Goal: Find contact information: Obtain details needed to contact an individual or organization

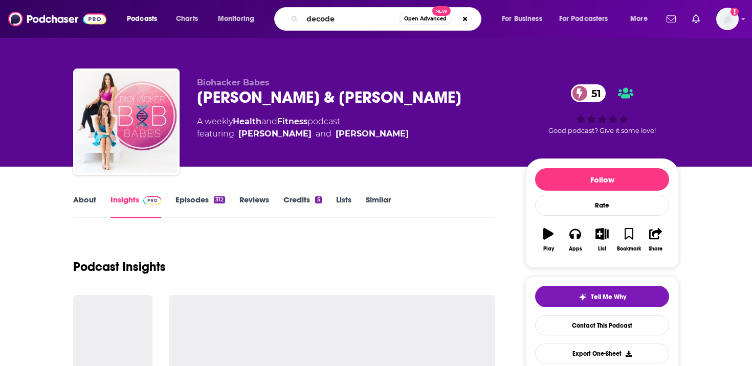
type input "decoded"
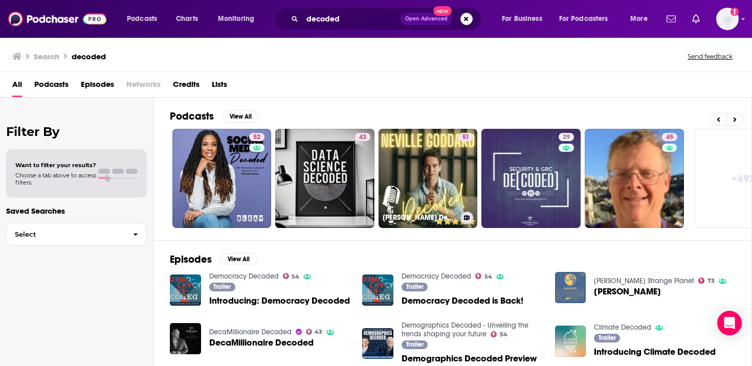
scroll to position [0, 358]
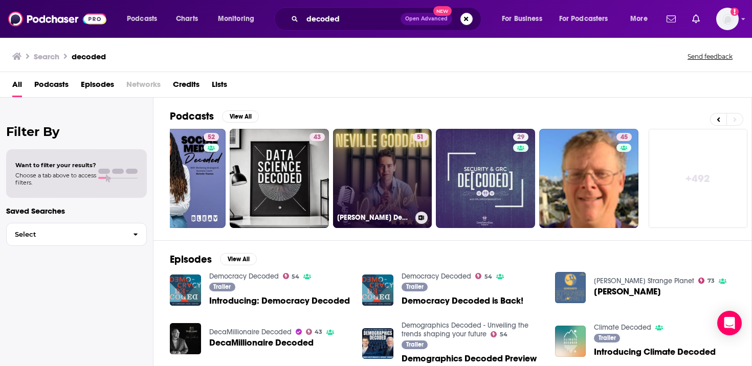
click at [389, 166] on link "51 [PERSON_NAME] Decoded Podcast" at bounding box center [382, 178] width 99 height 99
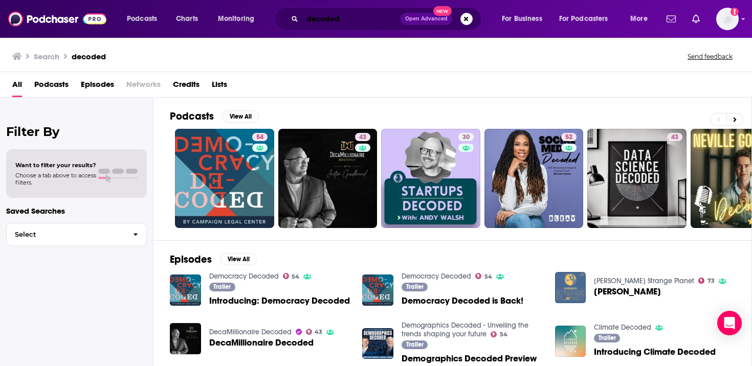
click at [345, 18] on input "decoded" at bounding box center [351, 19] width 98 height 16
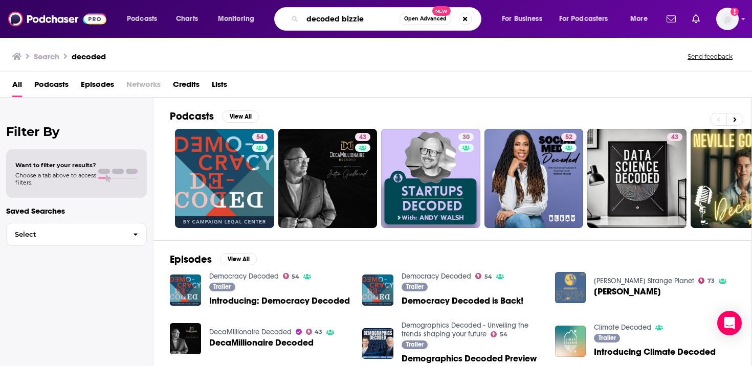
type input "decoded bizzie"
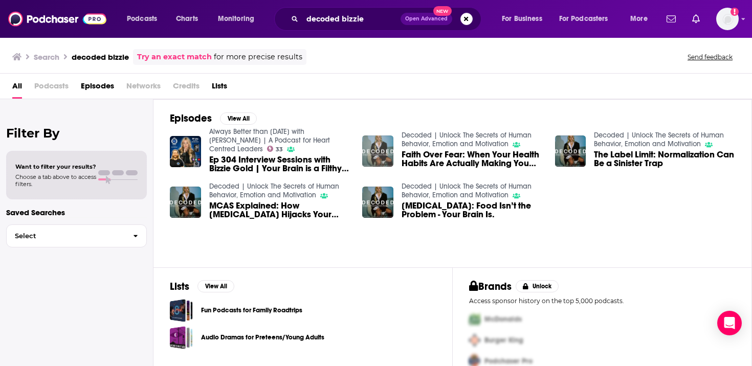
click at [382, 146] on img "Faith Over Fear: When Your Health Habits Are Actually Making You Sick" at bounding box center [377, 151] width 31 height 31
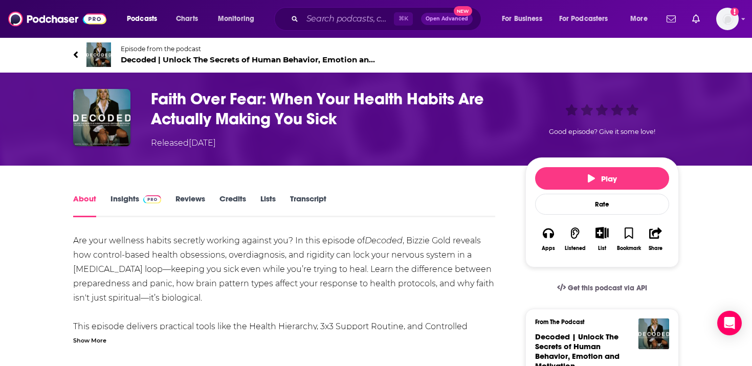
click at [134, 198] on link "Insights" at bounding box center [136, 206] width 51 height 24
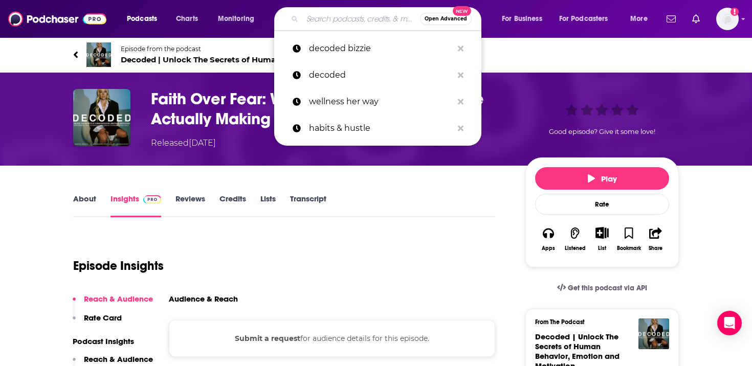
click at [354, 21] on input "Search podcasts, credits, & more..." at bounding box center [361, 19] width 118 height 16
paste input "[PERSON_NAME] Breakdown"
type input "[PERSON_NAME] Breakdown"
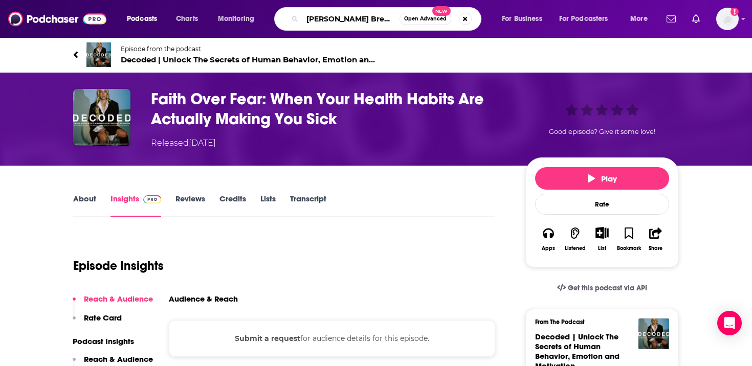
scroll to position [0, 11]
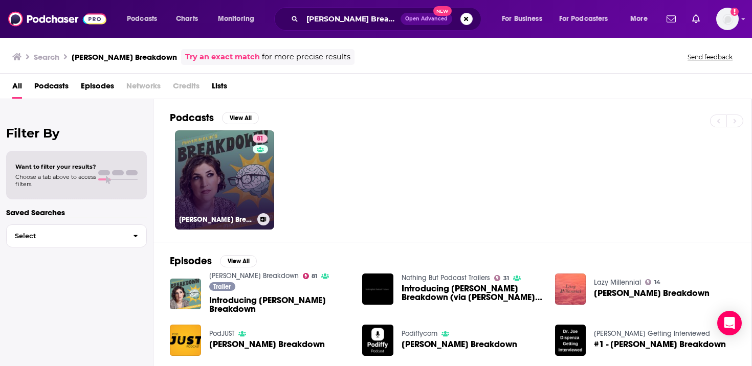
click at [234, 176] on link "81 [PERSON_NAME] Breakdown" at bounding box center [224, 179] width 99 height 99
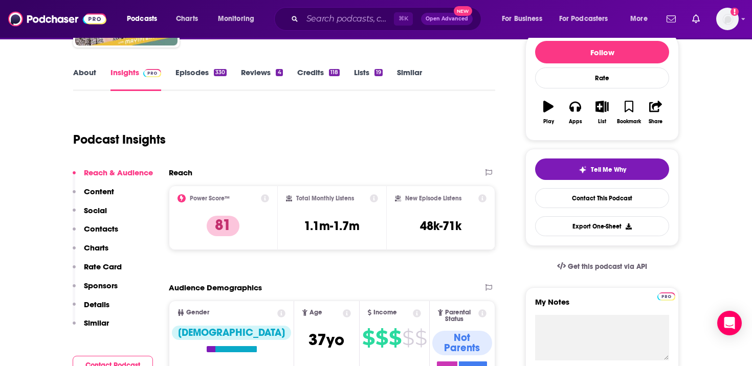
scroll to position [127, 0]
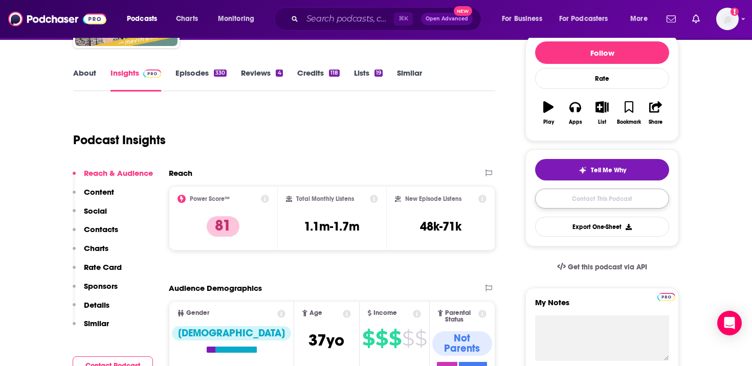
click at [609, 206] on link "Contact This Podcast" at bounding box center [602, 199] width 134 height 20
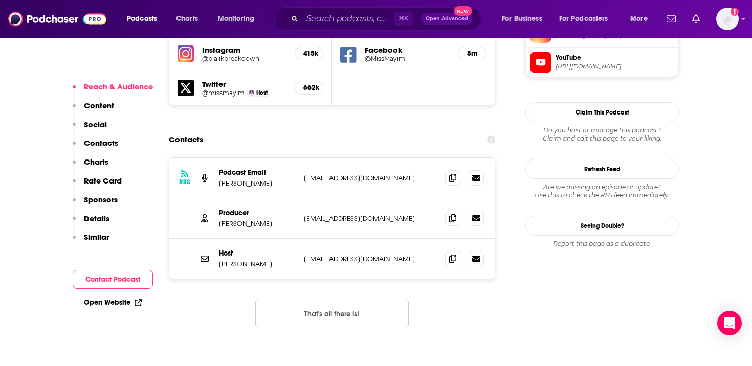
scroll to position [956, 0]
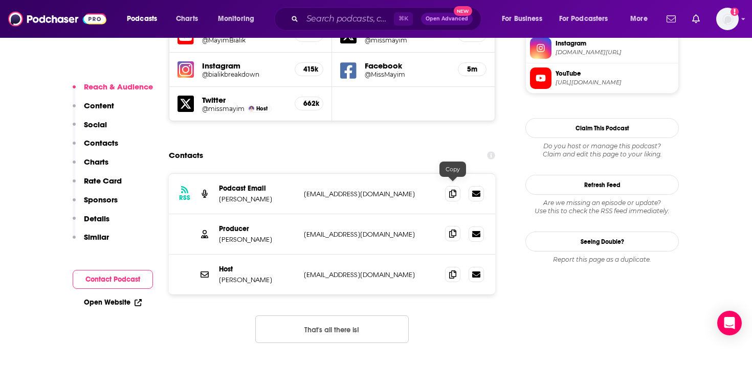
click at [452, 230] on icon at bounding box center [452, 234] width 7 height 8
click at [449, 267] on span at bounding box center [452, 274] width 15 height 15
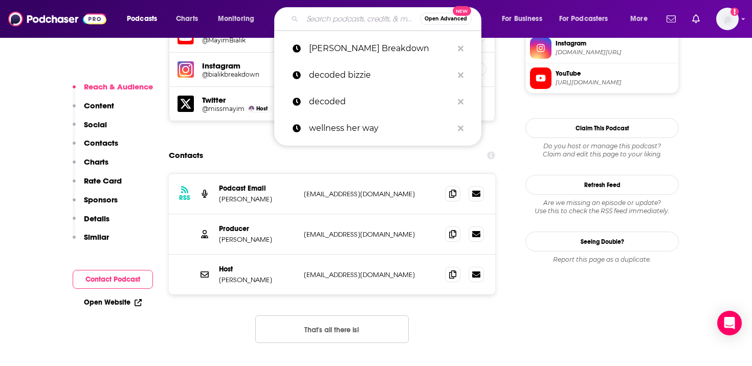
click at [348, 17] on input "Search podcasts, credits, & more..." at bounding box center [361, 19] width 118 height 16
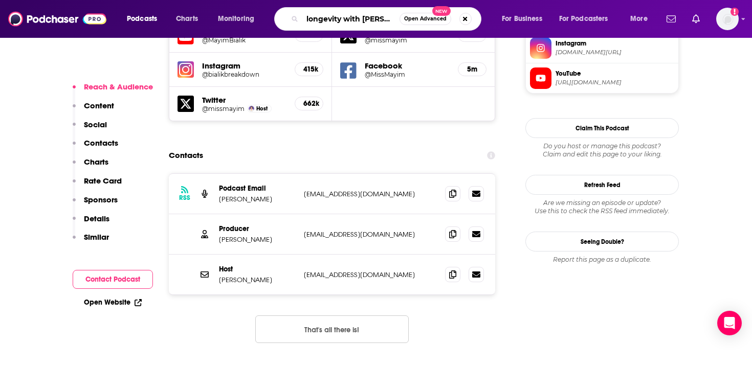
type input "longevity with [PERSON_NAME]"
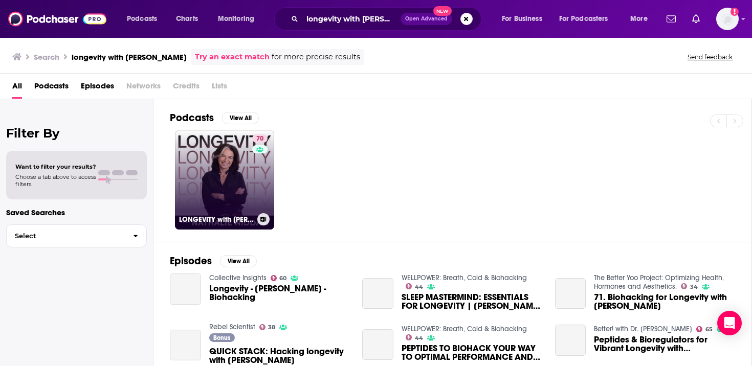
click at [228, 174] on link "70 LONGEVITY with [PERSON_NAME]" at bounding box center [224, 179] width 99 height 99
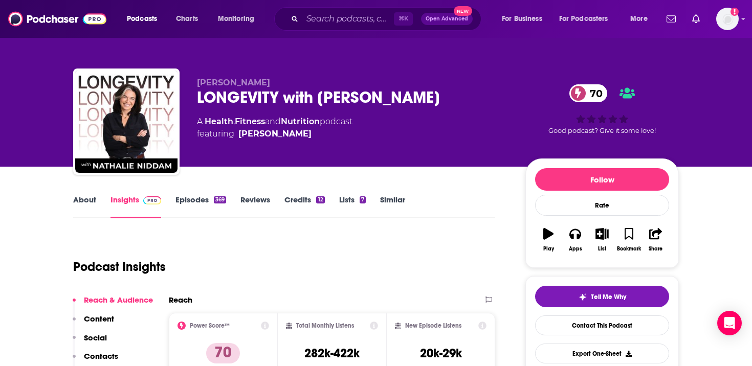
scroll to position [61, 0]
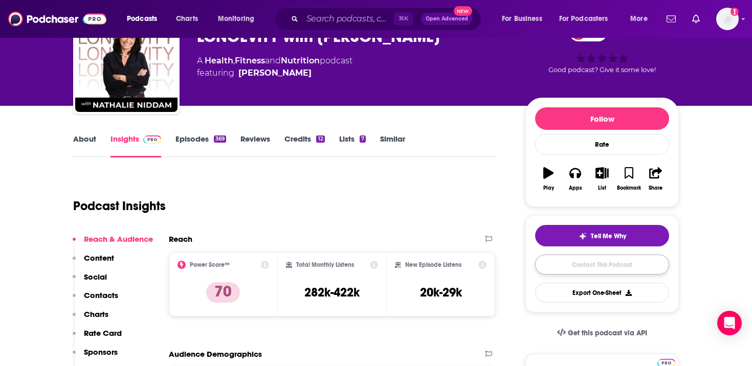
click at [588, 264] on link "Contact This Podcast" at bounding box center [602, 265] width 134 height 20
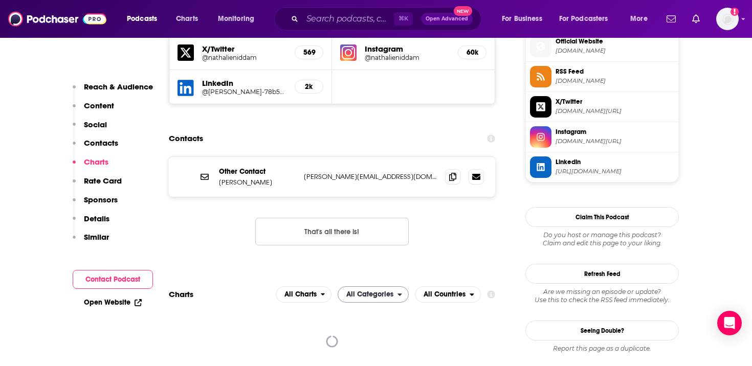
scroll to position [914, 0]
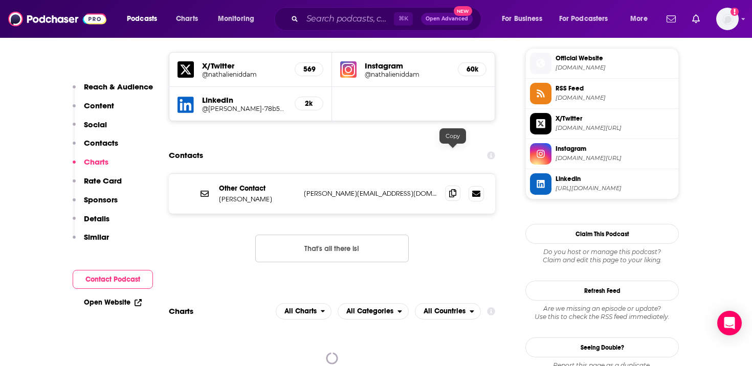
click at [451, 189] on icon at bounding box center [452, 193] width 7 height 8
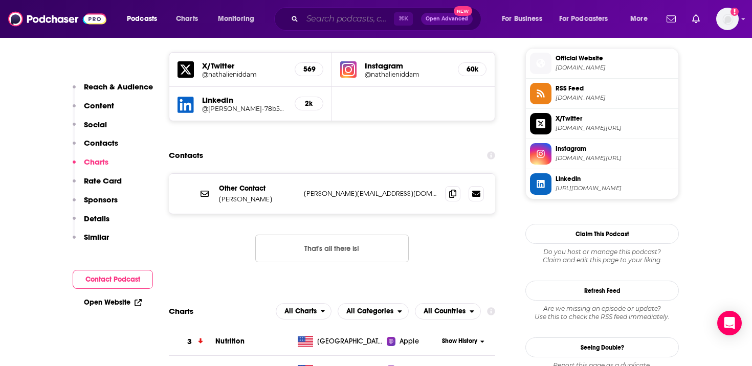
click at [363, 16] on input "Search podcasts, credits, & more..." at bounding box center [348, 19] width 92 height 16
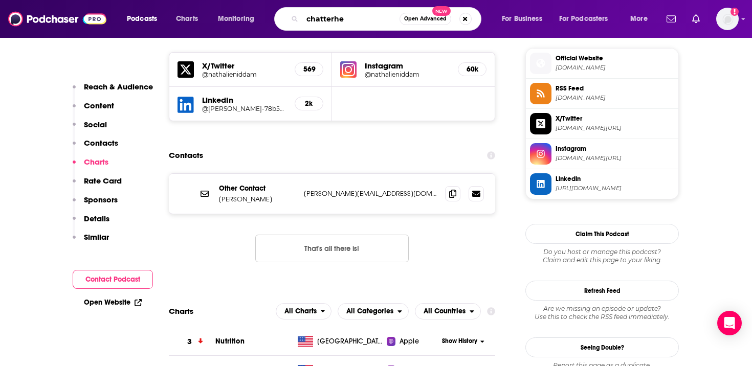
type input "chatterhee"
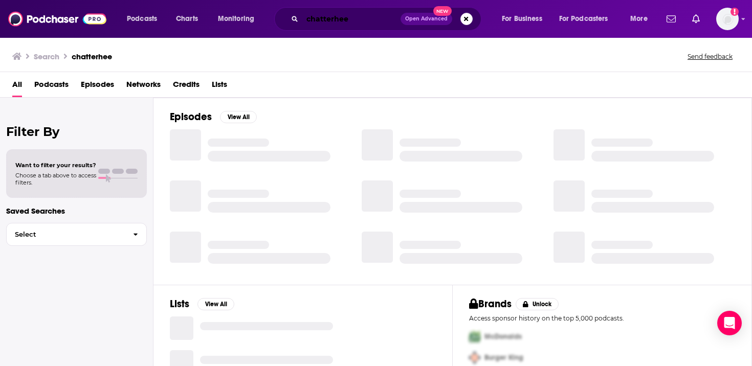
click at [339, 19] on input "chatterhee" at bounding box center [351, 19] width 98 height 16
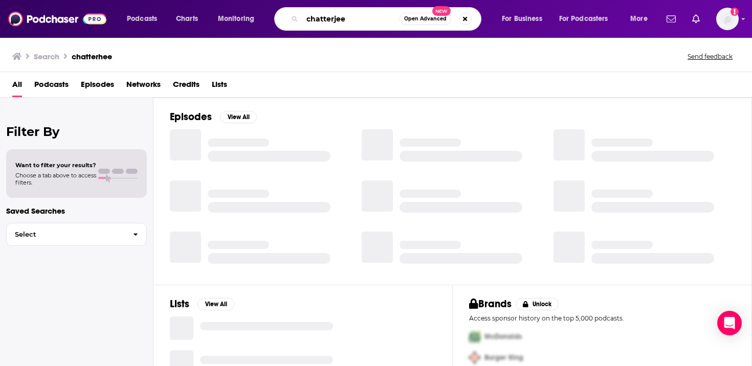
type input "chatterjee"
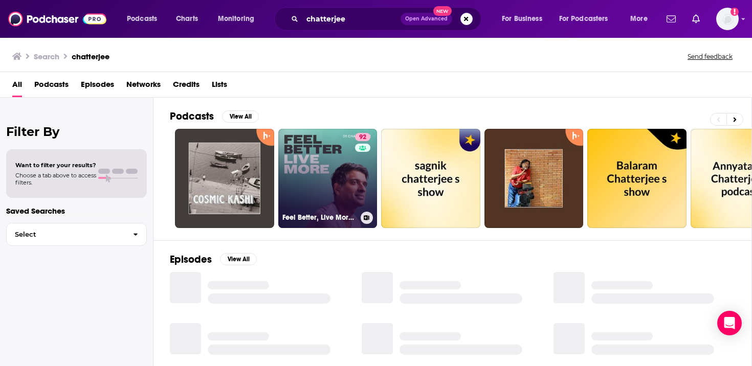
click at [333, 192] on link "92 Feel Better, Live More with [PERSON_NAME]" at bounding box center [327, 178] width 99 height 99
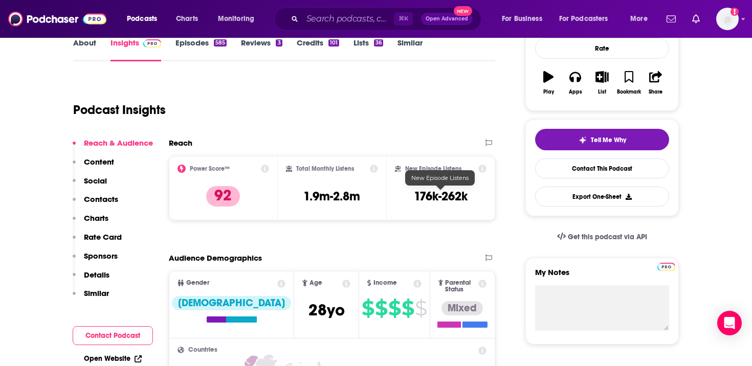
scroll to position [158, 0]
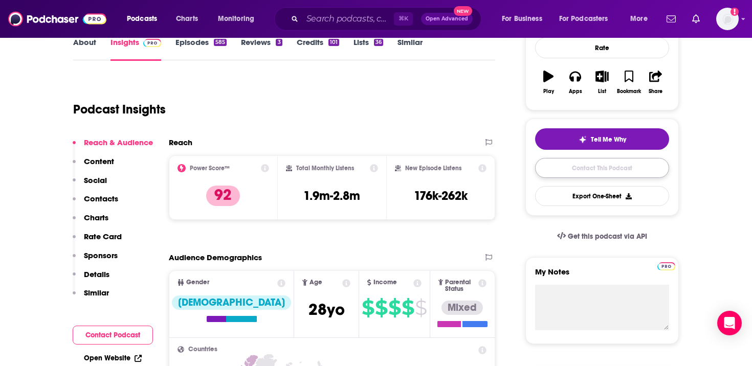
click at [585, 169] on link "Contact This Podcast" at bounding box center [602, 168] width 134 height 20
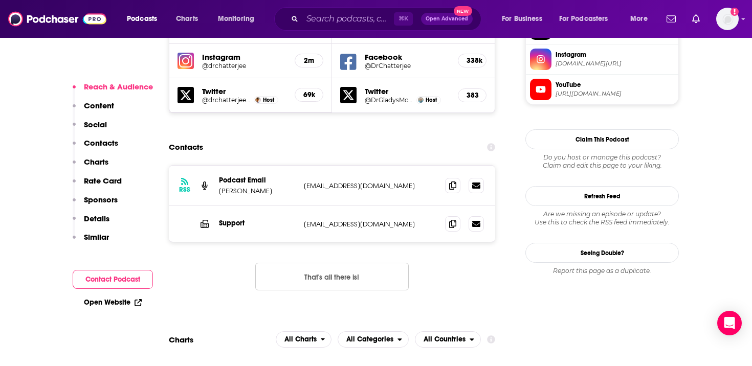
scroll to position [914, 0]
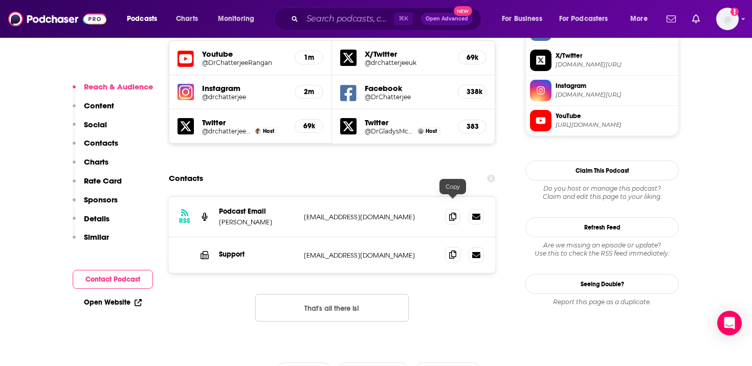
click at [446, 247] on span at bounding box center [452, 254] width 15 height 15
click at [454, 212] on icon at bounding box center [452, 216] width 7 height 8
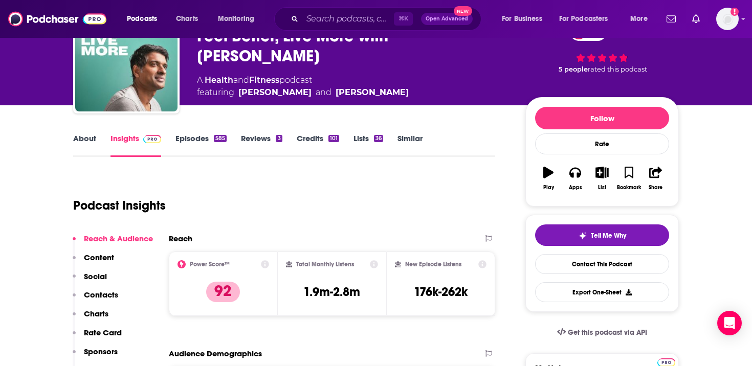
scroll to position [61, 0]
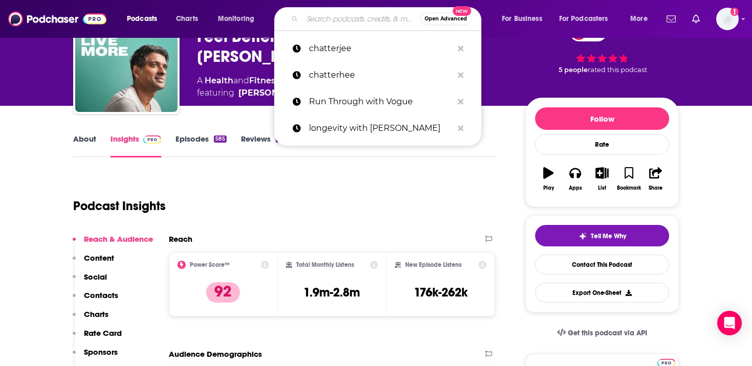
click at [351, 14] on input "Search podcasts, credits, & more..." at bounding box center [361, 19] width 118 height 16
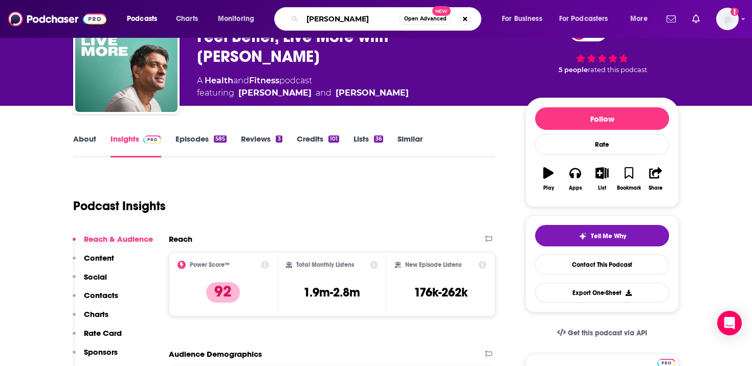
type input "[PERSON_NAME]"
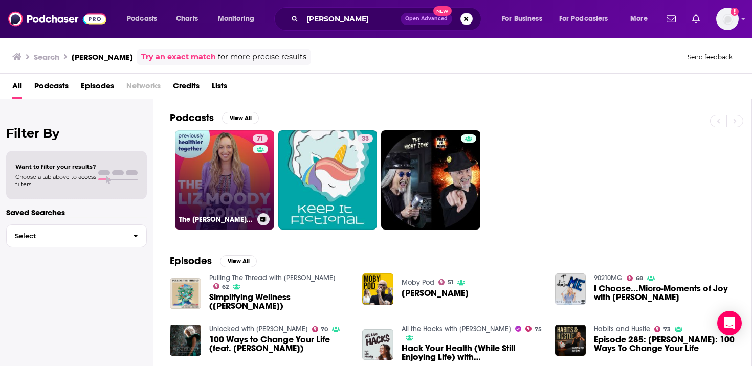
click at [217, 174] on link "71 The [PERSON_NAME] Podcast" at bounding box center [224, 179] width 99 height 99
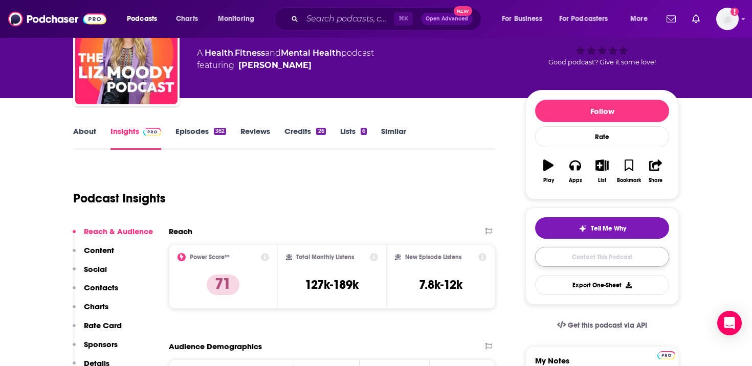
click at [614, 257] on link "Contact This Podcast" at bounding box center [602, 257] width 134 height 20
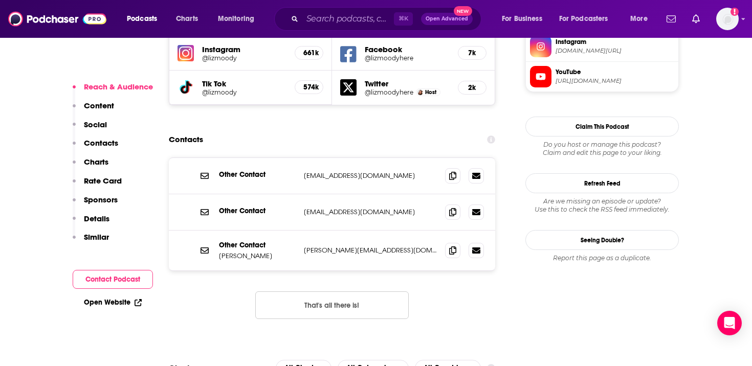
scroll to position [986, 0]
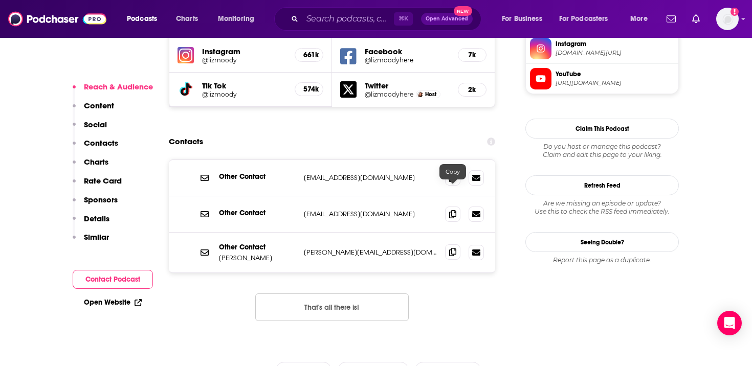
click at [446, 245] on span at bounding box center [452, 252] width 15 height 15
click at [457, 170] on span at bounding box center [452, 177] width 15 height 15
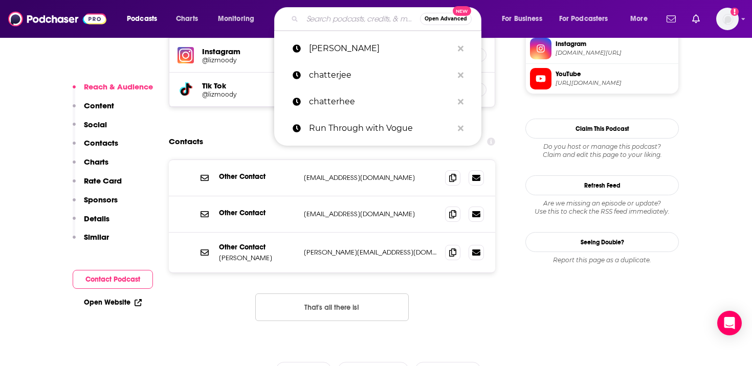
click at [326, 20] on input "Search podcasts, credits, & more..." at bounding box center [361, 19] width 118 height 16
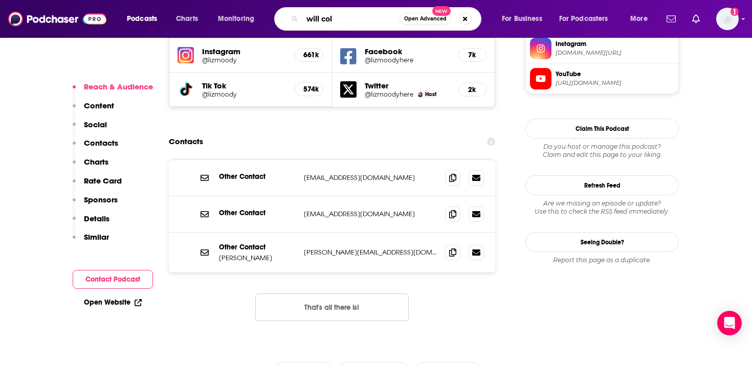
type input "[PERSON_NAME]"
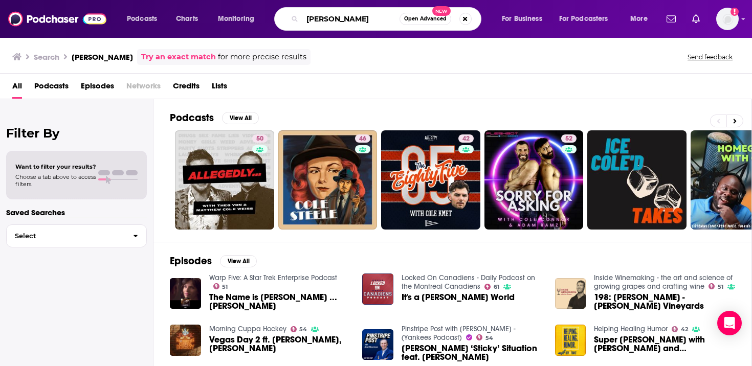
drag, startPoint x: 342, startPoint y: 20, endPoint x: 248, endPoint y: 18, distance: 94.7
click at [248, 18] on div "Podcasts Charts Monitoring will [PERSON_NAME] Open Advanced New For Business Fo…" at bounding box center [389, 19] width 538 height 24
type input "the art of being well"
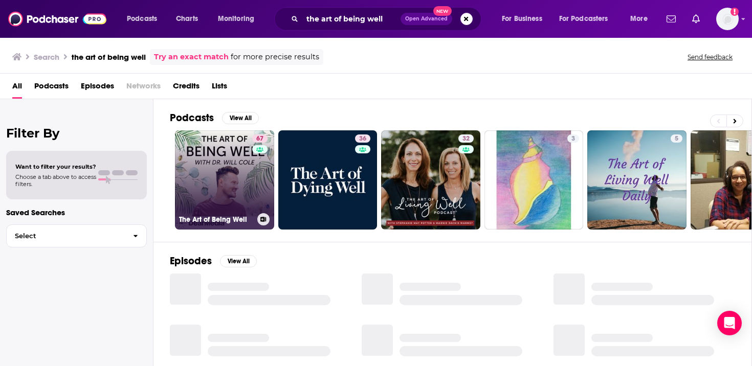
click at [212, 187] on link "67 The Art of Being Well" at bounding box center [224, 179] width 99 height 99
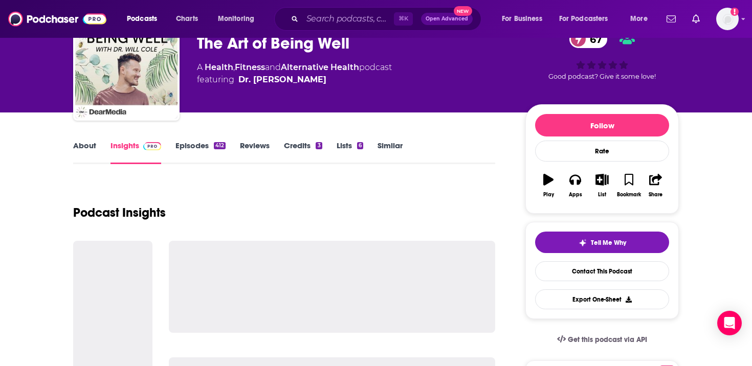
scroll to position [76, 0]
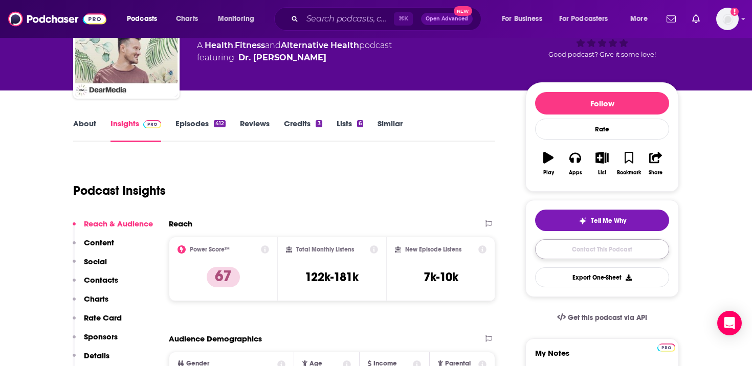
click at [591, 250] on link "Contact This Podcast" at bounding box center [602, 249] width 134 height 20
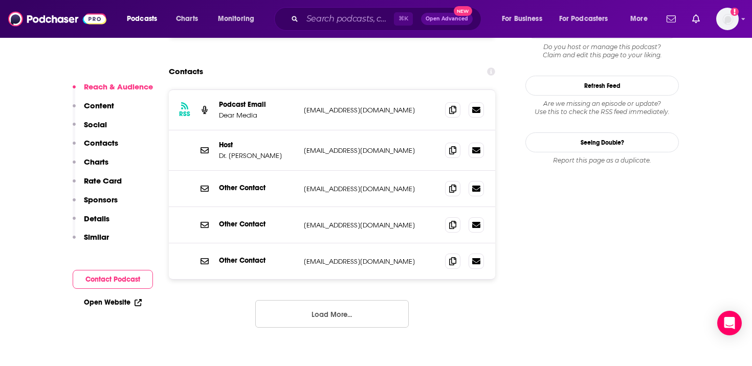
scroll to position [1015, 0]
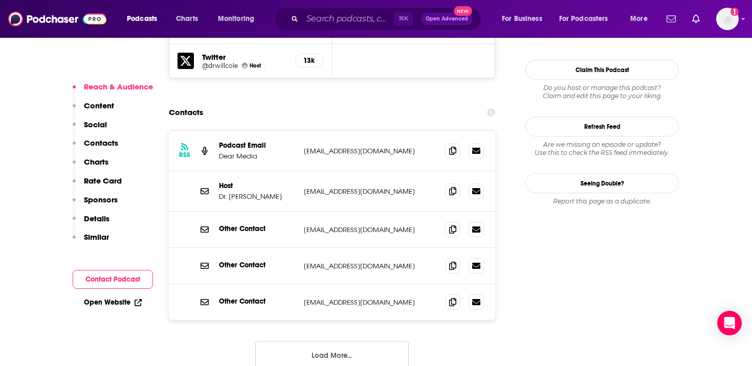
click at [372, 341] on button "Load More..." at bounding box center [332, 355] width 154 height 28
click at [457, 222] on span at bounding box center [452, 229] width 15 height 15
click at [452, 187] on icon at bounding box center [452, 191] width 7 height 8
click at [323, 22] on input "Search podcasts, credits, & more..." at bounding box center [348, 19] width 92 height 16
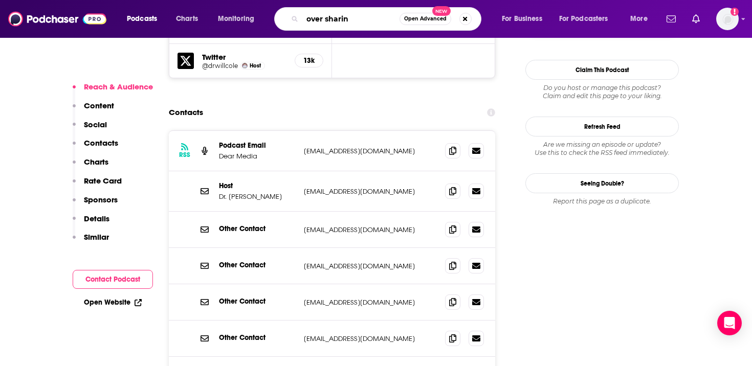
type input "over sharing"
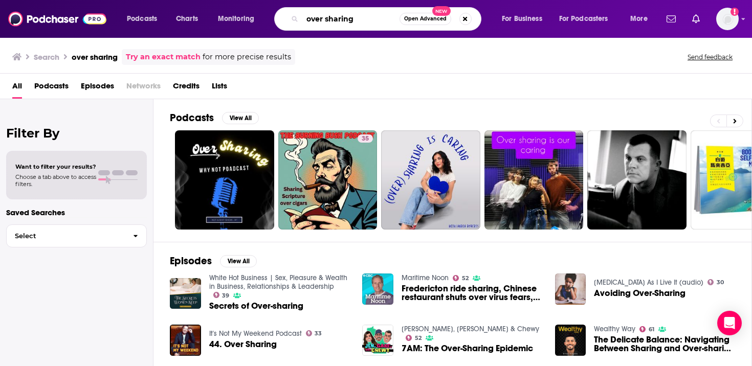
click at [325, 21] on input "over sharing" at bounding box center [350, 19] width 97 height 16
type input "oversharing"
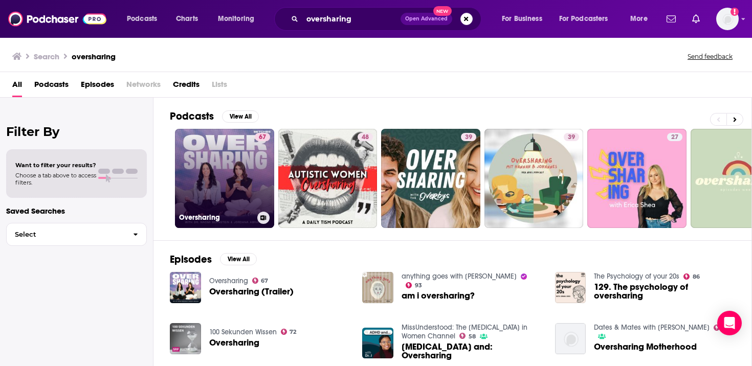
click at [224, 154] on link "67 Oversharing" at bounding box center [224, 178] width 99 height 99
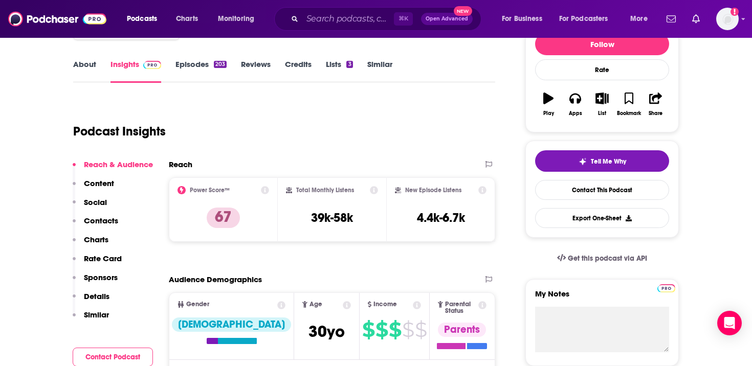
scroll to position [137, 0]
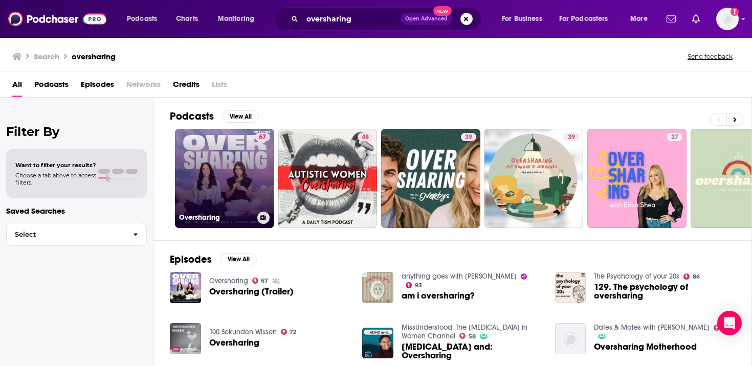
click at [219, 167] on link "67 Oversharing" at bounding box center [224, 178] width 99 height 99
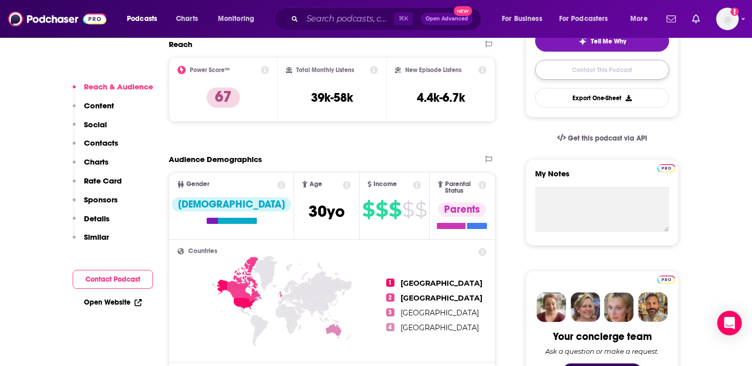
click at [618, 67] on link "Contact This Podcast" at bounding box center [602, 70] width 134 height 20
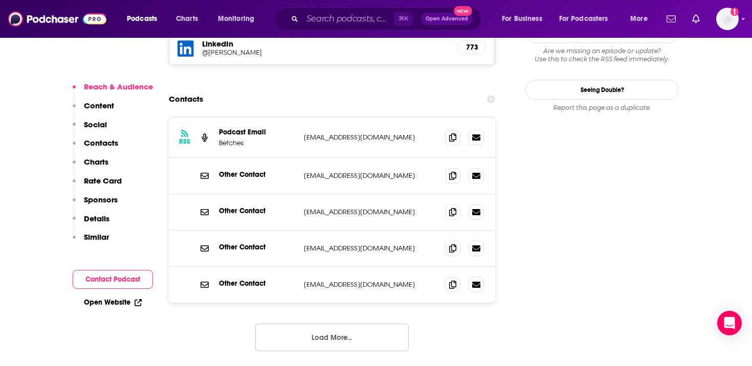
scroll to position [935, 0]
click at [456, 134] on icon at bounding box center [452, 138] width 7 height 8
click at [375, 22] on input "Search podcasts, credits, & more..." at bounding box center [348, 19] width 92 height 16
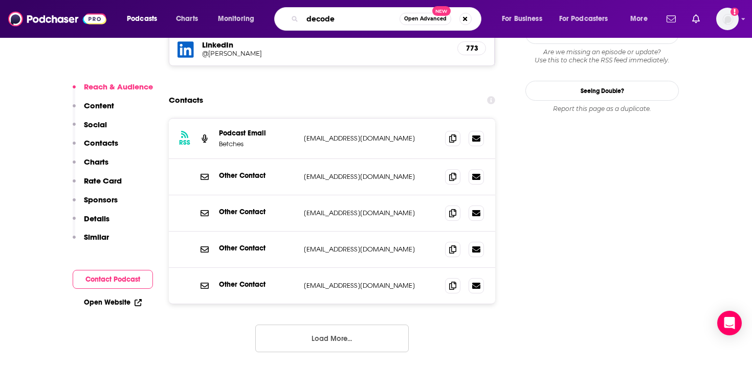
type input "decoded"
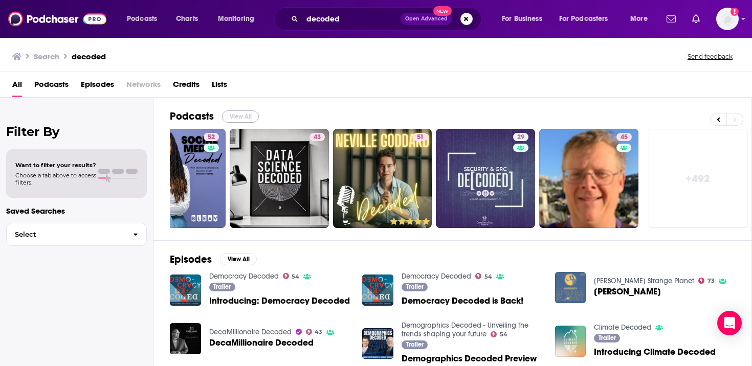
click at [230, 115] on button "View All" at bounding box center [240, 117] width 37 height 12
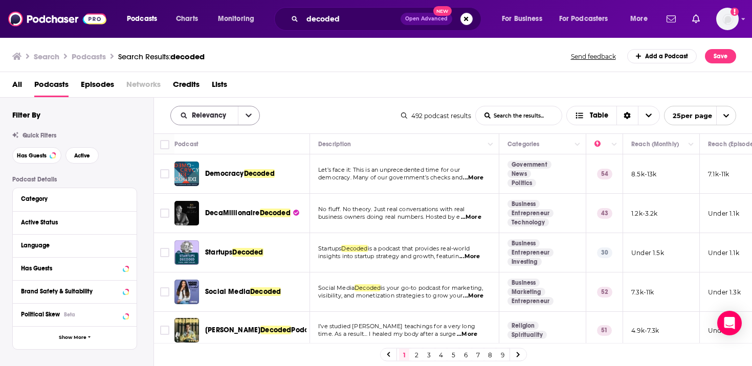
click at [256, 118] on button "open menu" at bounding box center [248, 115] width 21 height 18
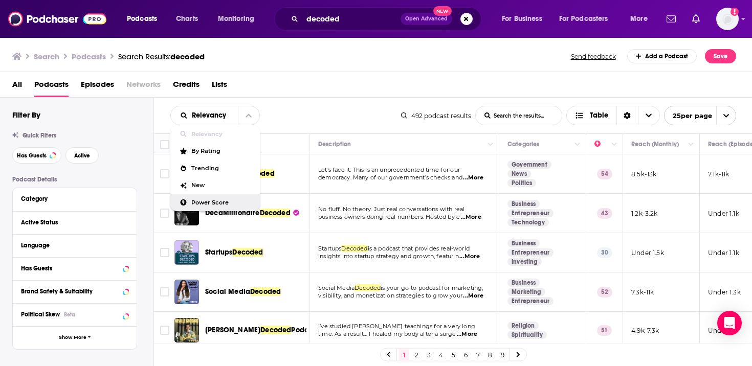
click at [207, 201] on span "Power Score" at bounding box center [221, 203] width 60 height 6
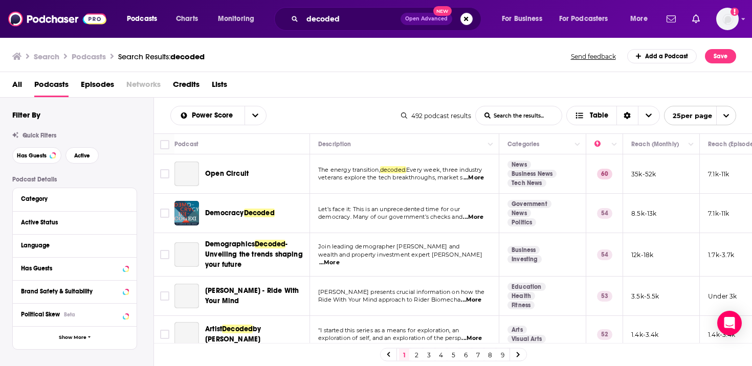
click at [330, 117] on div "Power Score List Search Input Search the results... Table" at bounding box center [285, 115] width 231 height 19
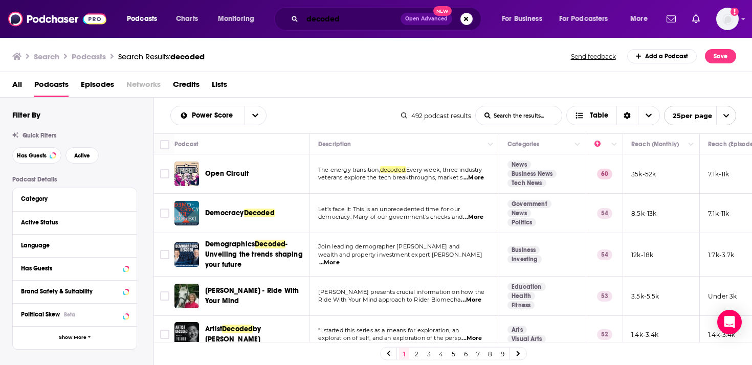
click at [379, 18] on input "decoded" at bounding box center [351, 19] width 98 height 16
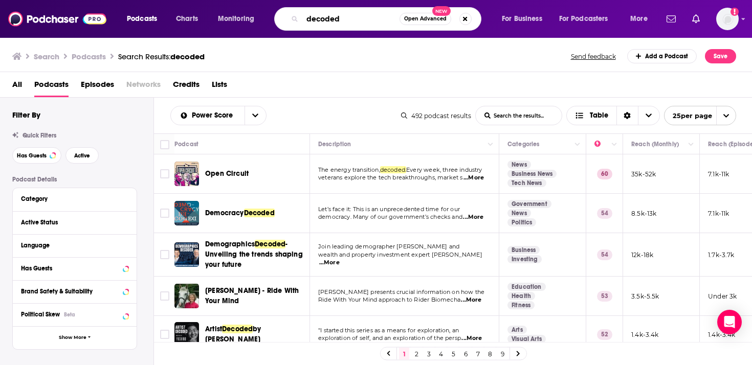
drag, startPoint x: 394, startPoint y: 16, endPoint x: 261, endPoint y: 16, distance: 132.5
click at [261, 16] on div "Podcasts Charts Monitoring decoded Open Advanced New For Business For Podcaster…" at bounding box center [389, 19] width 538 height 24
type input "balanced blonde"
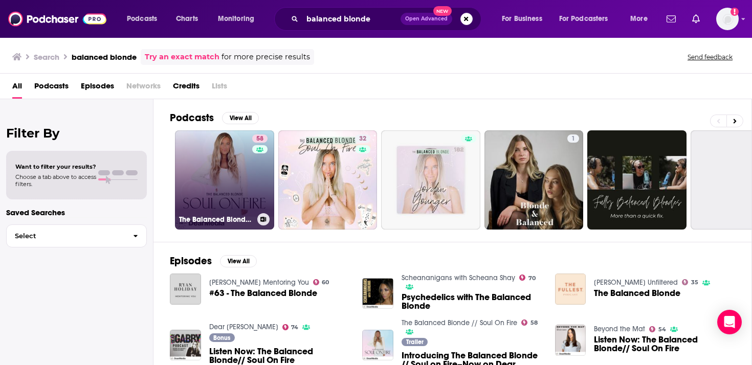
click at [231, 175] on link "58 The Balanced Blonde // Soul On Fire" at bounding box center [224, 179] width 99 height 99
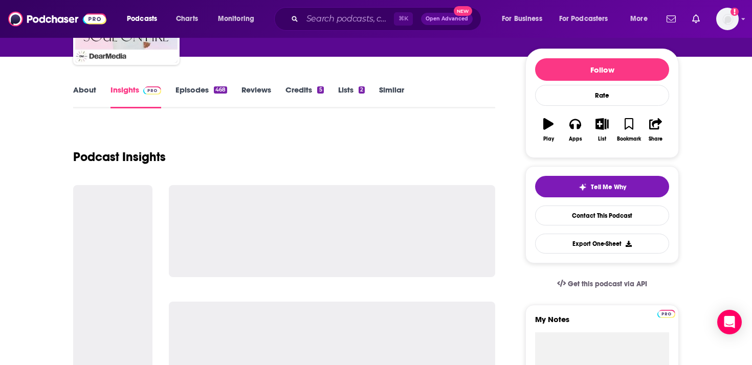
scroll to position [111, 0]
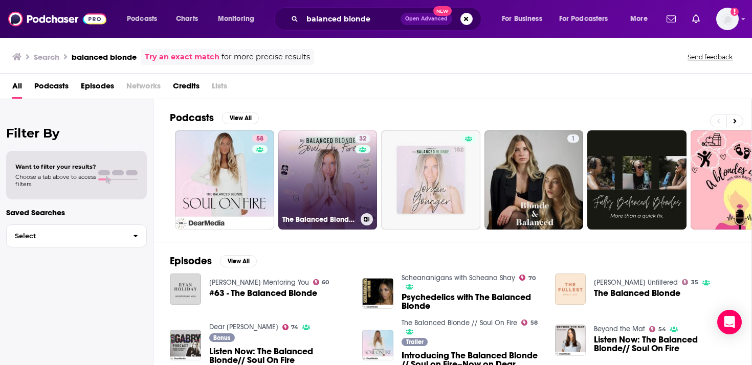
click at [307, 176] on link "32 The Balanced Blonde Podcast // Soul On Fire" at bounding box center [327, 179] width 99 height 99
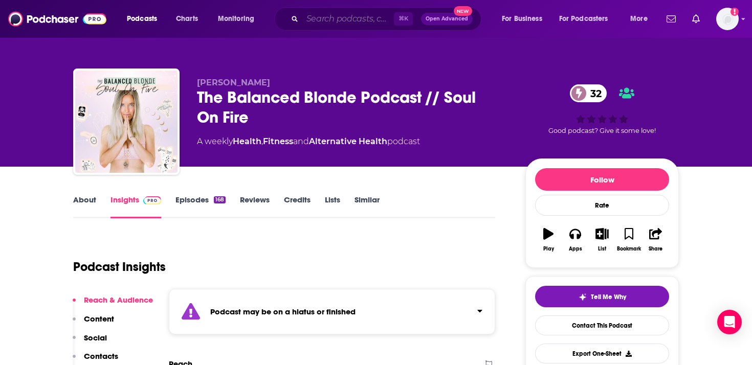
click at [369, 16] on input "Search podcasts, credits, & more..." at bounding box center [348, 19] width 92 height 16
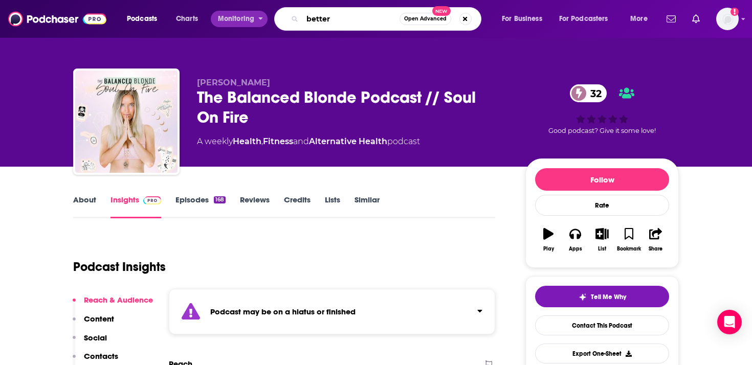
drag, startPoint x: 339, startPoint y: 18, endPoint x: 267, endPoint y: 17, distance: 72.7
click at [267, 17] on div "Podcasts Charts Monitoring better Open Advanced New For Business For Podcasters…" at bounding box center [389, 19] width 538 height 24
type input "heal squad"
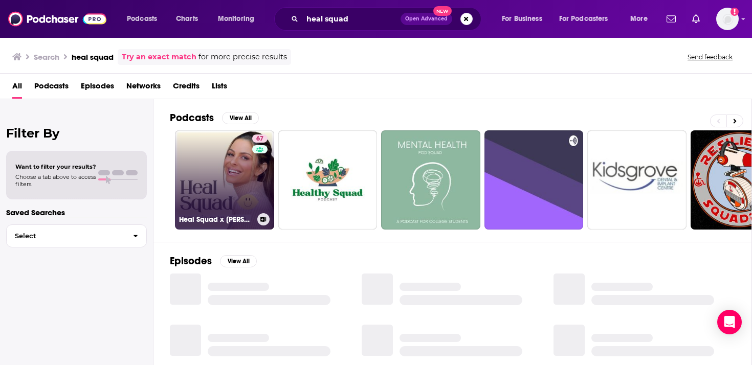
click at [233, 182] on link "67 Heal Squad x [PERSON_NAME]" at bounding box center [224, 179] width 99 height 99
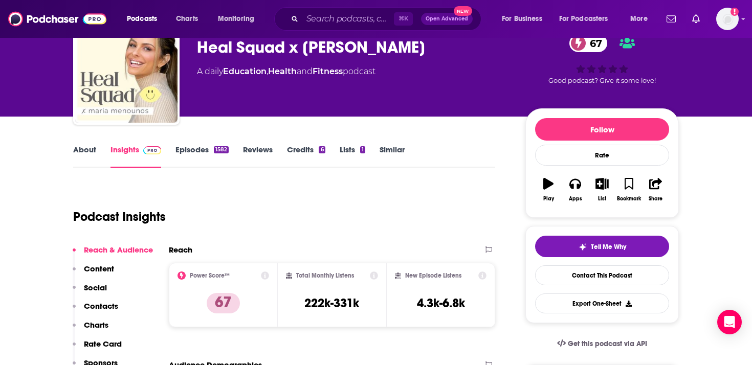
scroll to position [50, 0]
